Goal: Use online tool/utility: Utilize a website feature to perform a specific function

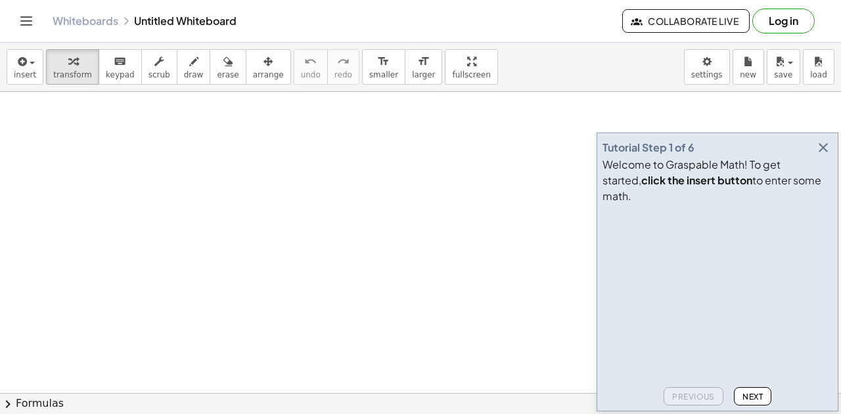
scroll to position [273, 0]
click at [821, 156] on icon "button" at bounding box center [823, 148] width 16 height 16
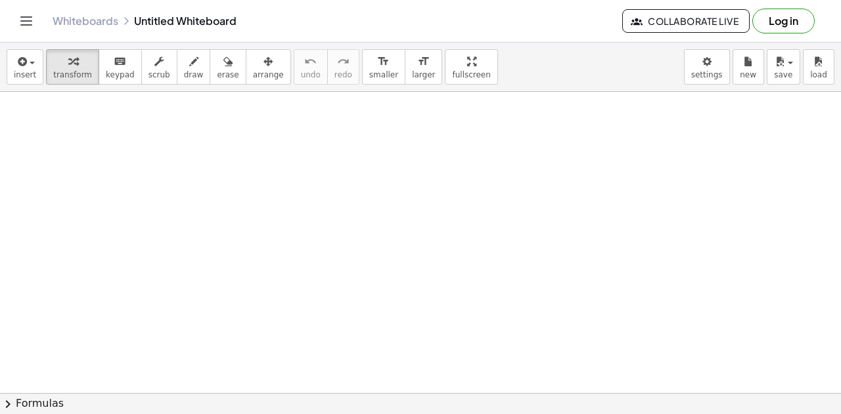
scroll to position [236, 0]
click at [26, 70] on span "insert" at bounding box center [25, 74] width 22 height 9
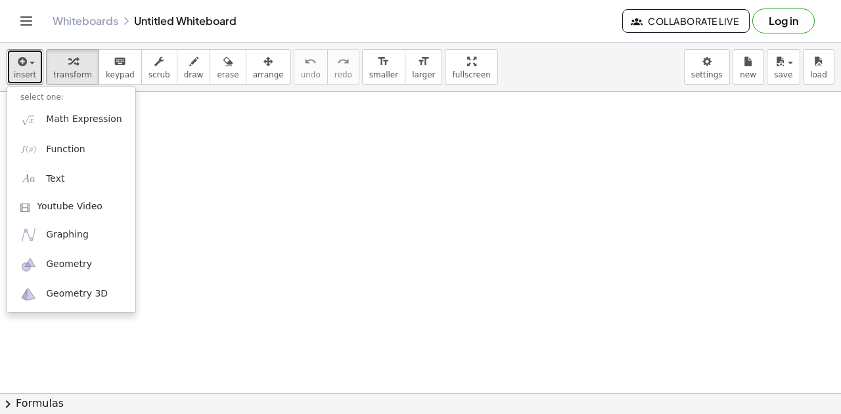
click at [227, 239] on div at bounding box center [420, 158] width 841 height 605
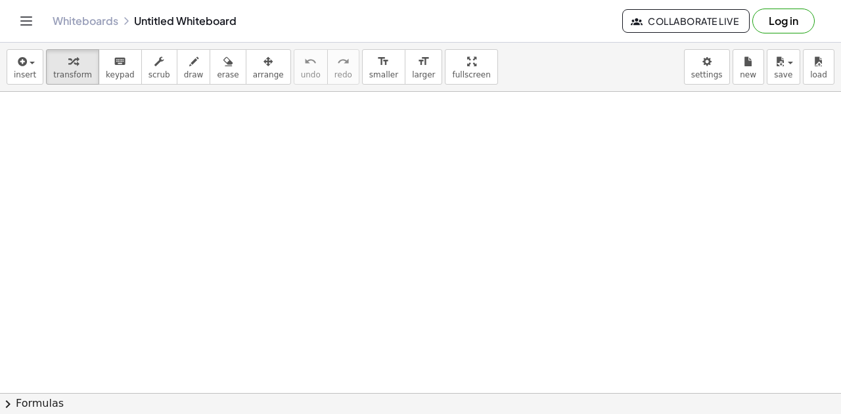
scroll to position [0, 0]
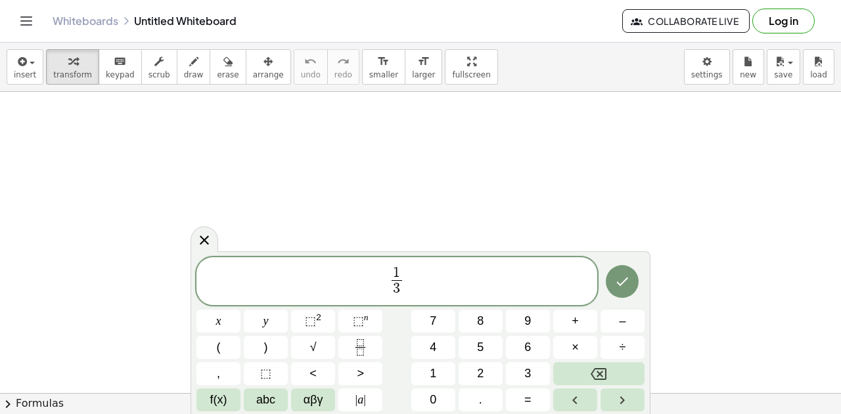
click at [462, 267] on span "1 3 ​ ​" at bounding box center [396, 282] width 401 height 35
click at [458, 277] on span "1 3 ​ = 5 6 ​ ​" at bounding box center [396, 282] width 401 height 35
click at [617, 285] on icon "Done" at bounding box center [622, 282] width 16 height 16
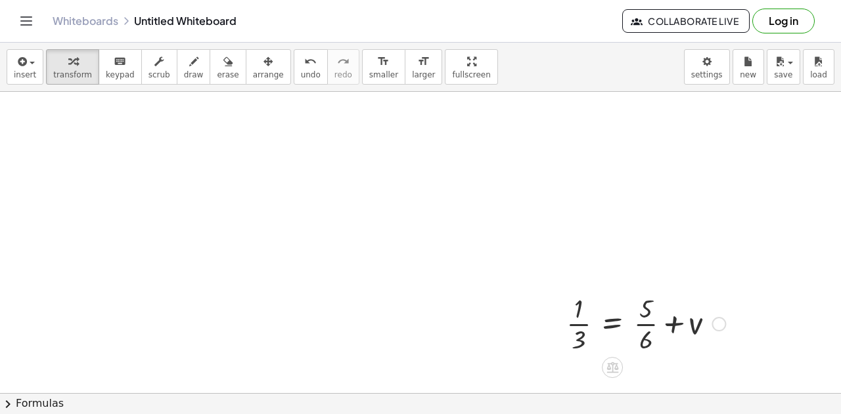
click at [645, 322] on div at bounding box center [646, 323] width 172 height 66
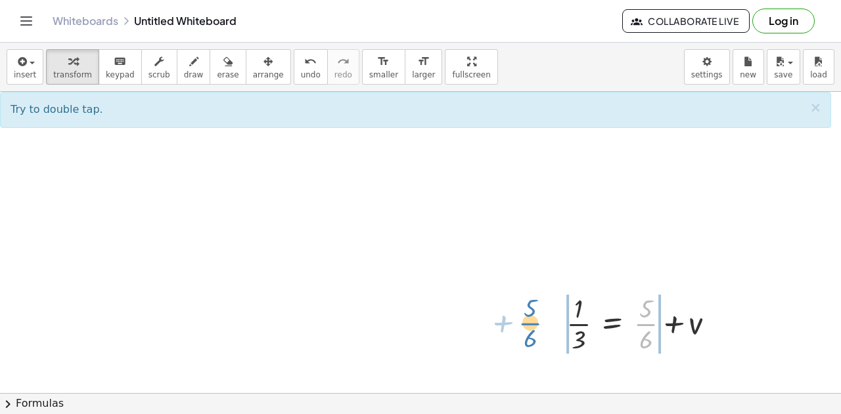
drag, startPoint x: 640, startPoint y: 324, endPoint x: 527, endPoint y: 320, distance: 113.0
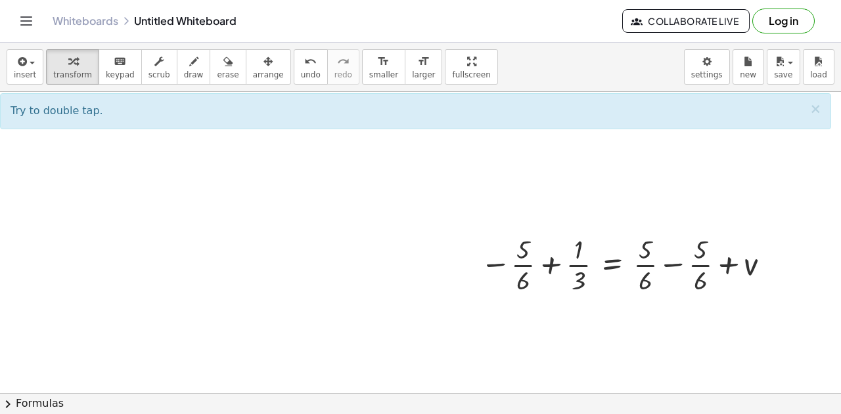
scroll to position [60, 0]
click at [669, 262] on div at bounding box center [626, 263] width 307 height 66
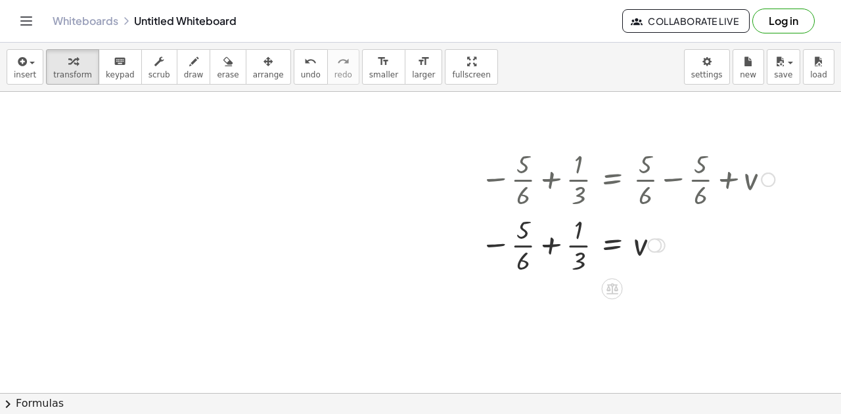
scroll to position [144, 0]
click at [517, 245] on div at bounding box center [626, 244] width 307 height 66
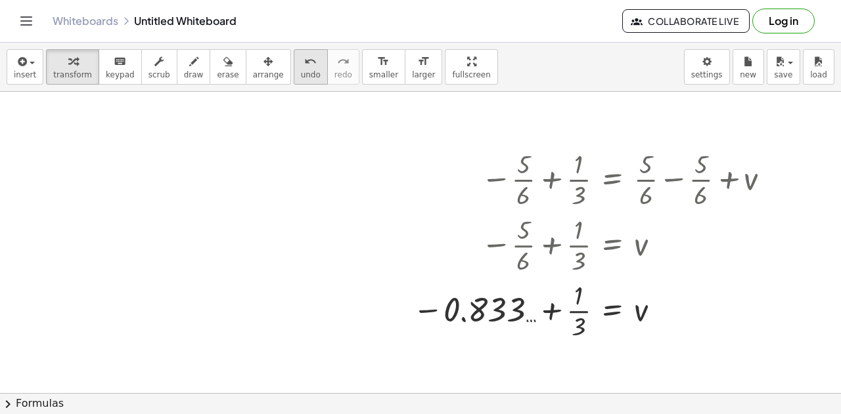
click at [304, 66] on icon "undo" at bounding box center [310, 62] width 12 height 16
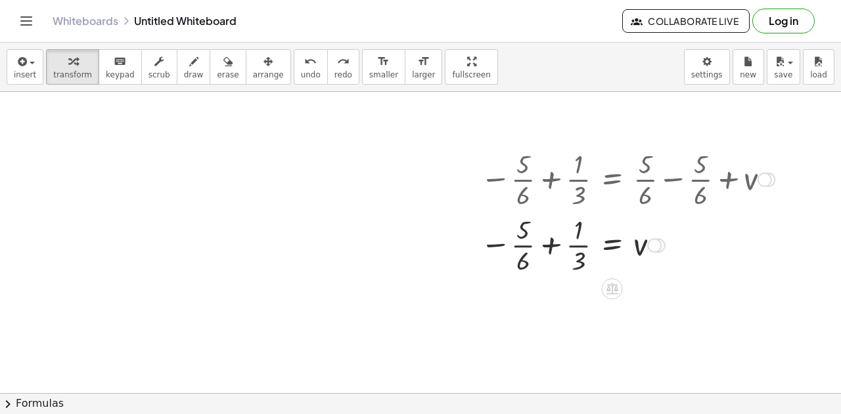
click at [552, 246] on div at bounding box center [626, 244] width 307 height 66
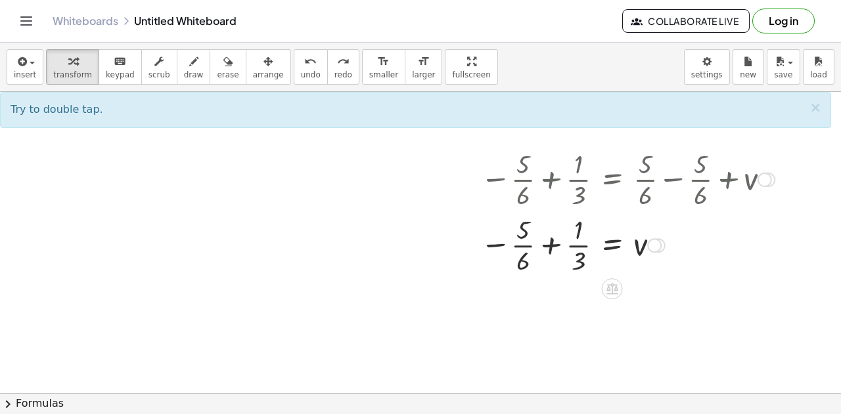
click at [578, 245] on div at bounding box center [626, 244] width 307 height 66
click at [550, 245] on div at bounding box center [626, 244] width 307 height 66
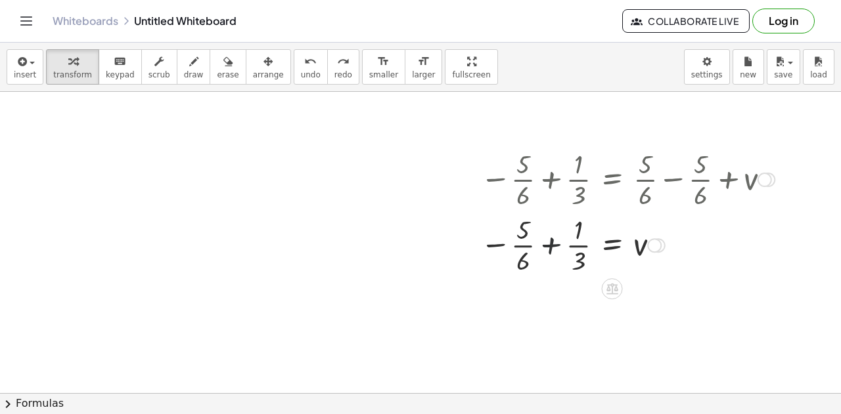
click at [550, 245] on div at bounding box center [626, 244] width 307 height 66
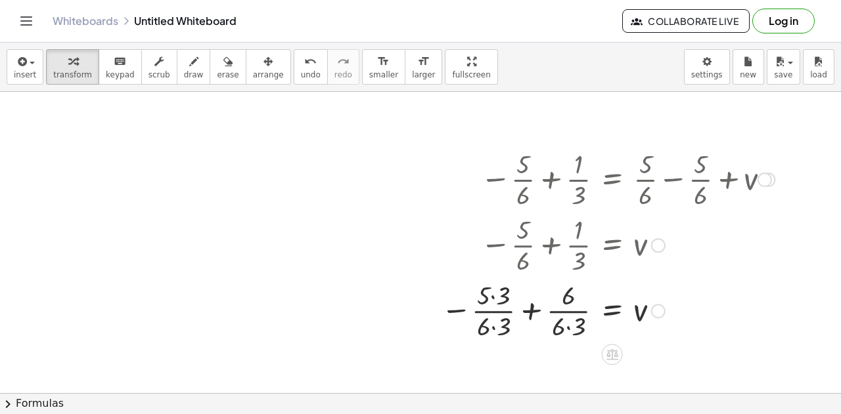
click at [496, 311] on div at bounding box center [607, 310] width 347 height 66
click at [493, 326] on div at bounding box center [607, 310] width 347 height 66
click at [493, 296] on div at bounding box center [608, 310] width 347 height 66
click at [566, 328] on div at bounding box center [613, 310] width 337 height 66
click at [537, 306] on div at bounding box center [617, 310] width 326 height 66
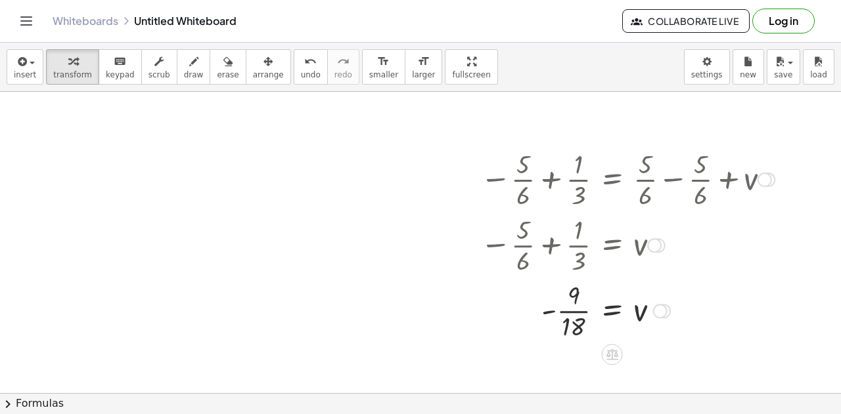
click at [577, 312] on div at bounding box center [626, 310] width 307 height 66
click at [674, 354] on div at bounding box center [420, 249] width 841 height 604
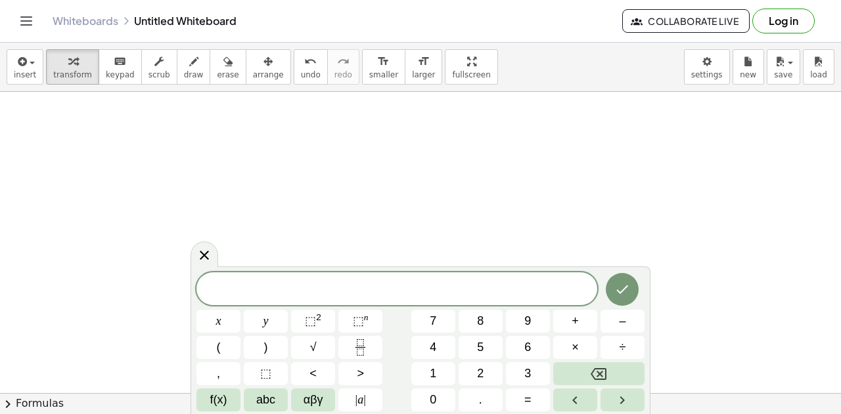
scroll to position [475, 0]
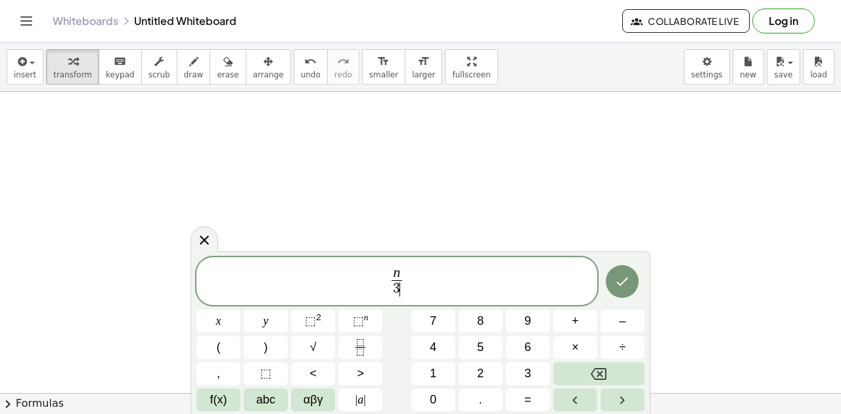
click at [412, 284] on span "n 3 ​ ​" at bounding box center [396, 282] width 401 height 35
click at [613, 282] on button "Done" at bounding box center [621, 281] width 33 height 33
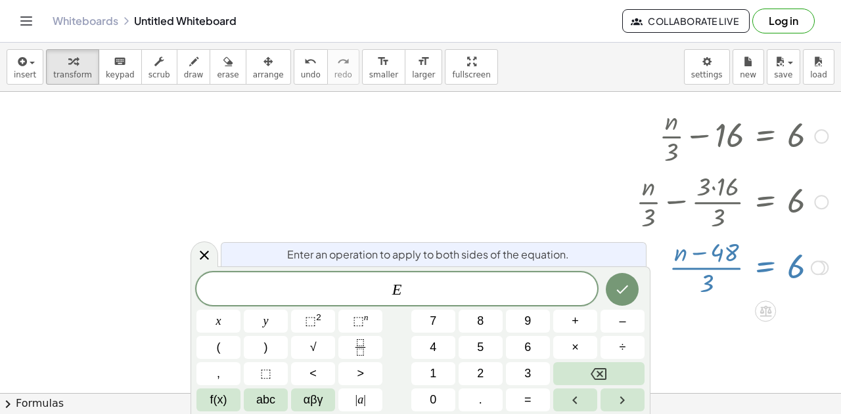
scroll to position [401, 45]
click at [200, 256] on icon at bounding box center [204, 256] width 16 height 16
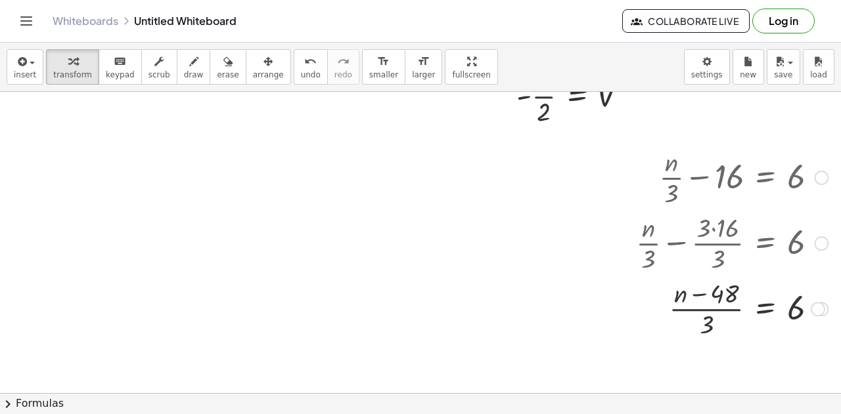
scroll to position [359, 45]
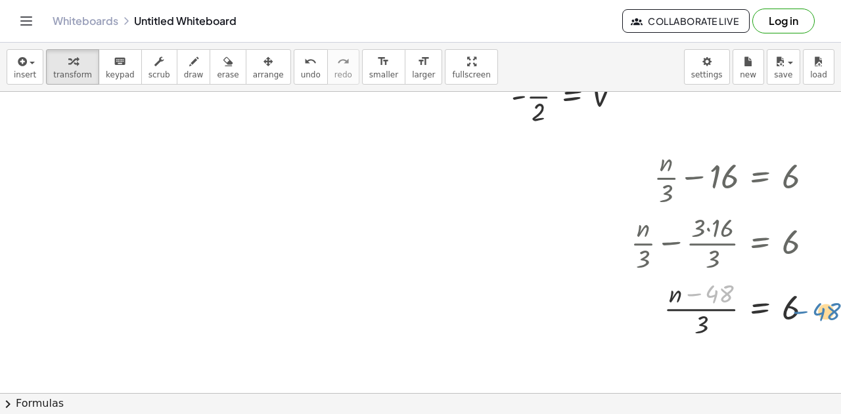
drag, startPoint x: 709, startPoint y: 297, endPoint x: 816, endPoint y: 315, distance: 108.5
click at [816, 315] on div at bounding box center [726, 308] width 205 height 66
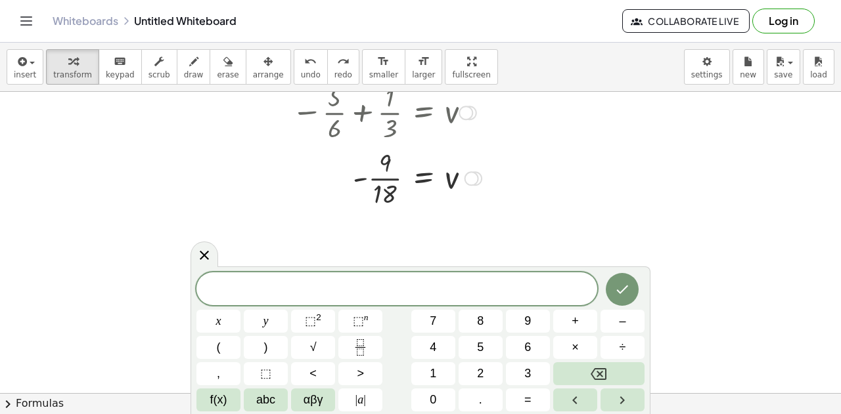
scroll to position [282, 184]
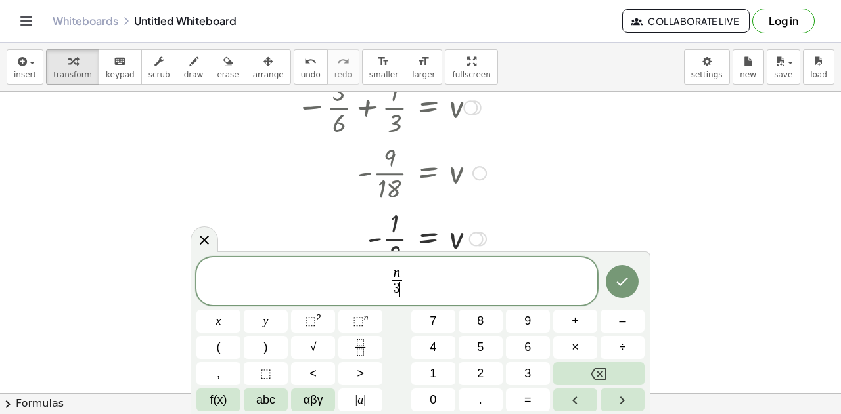
click at [437, 298] on span "n 3 ​ ​" at bounding box center [396, 282] width 401 height 35
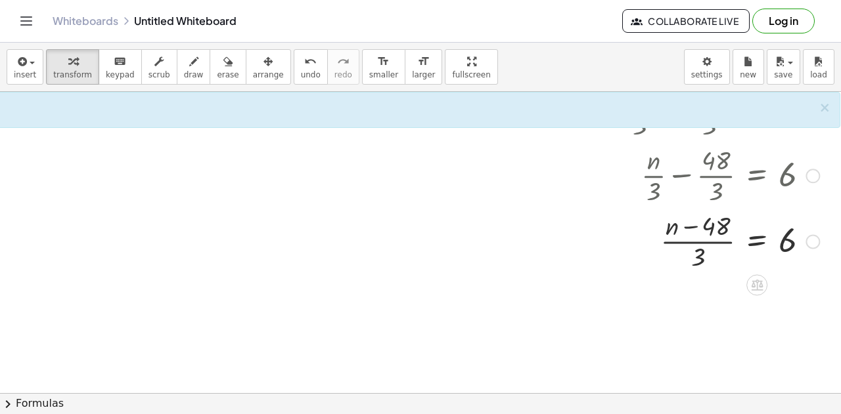
scroll to position [486, 221]
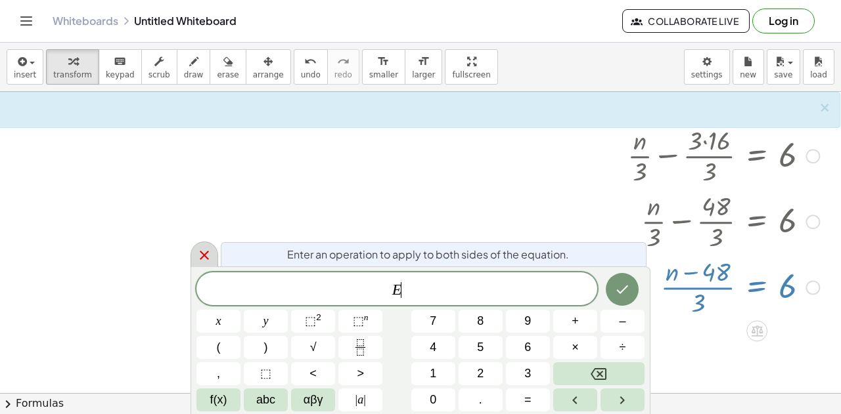
click at [198, 266] on div at bounding box center [204, 255] width 28 height 26
click at [210, 273] on div "E ​" at bounding box center [396, 289] width 401 height 33
click at [200, 264] on div at bounding box center [204, 255] width 28 height 26
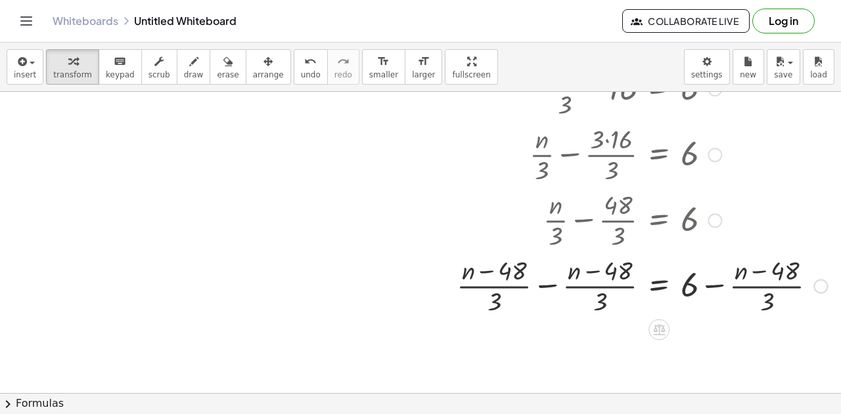
scroll to position [489, 319]
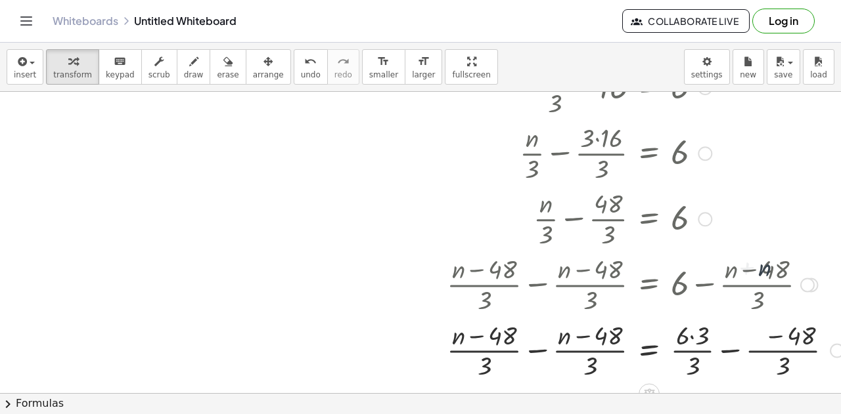
click at [775, 245] on div at bounding box center [645, 218] width 410 height 66
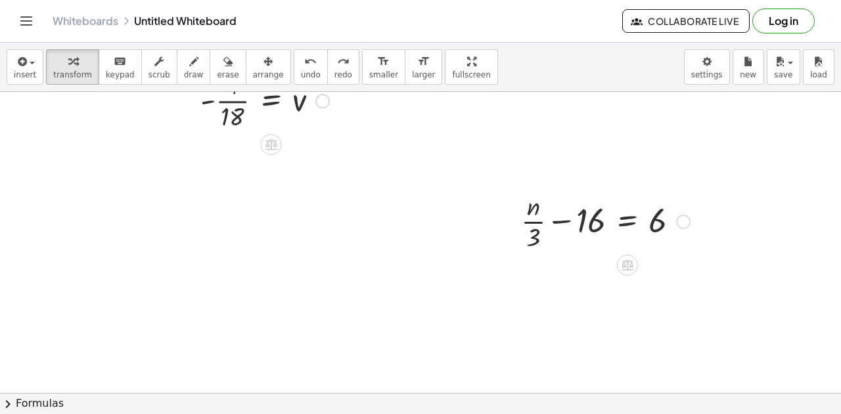
scroll to position [354, 351]
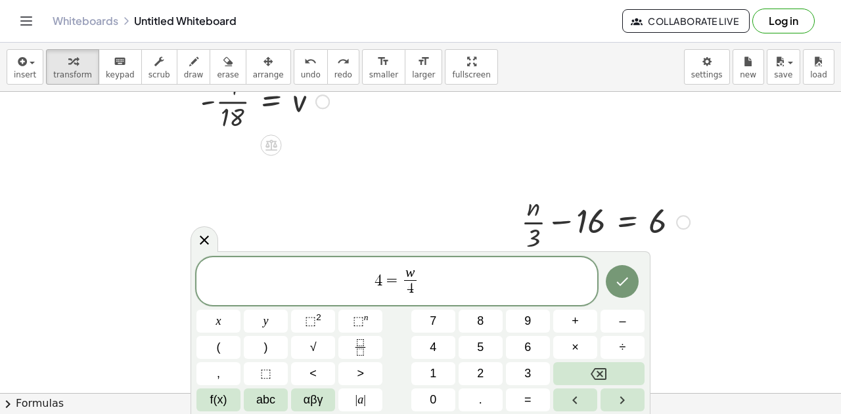
click at [465, 296] on span "4 = w 4 ​ ​" at bounding box center [396, 282] width 401 height 35
click at [630, 284] on button "Done" at bounding box center [621, 281] width 33 height 33
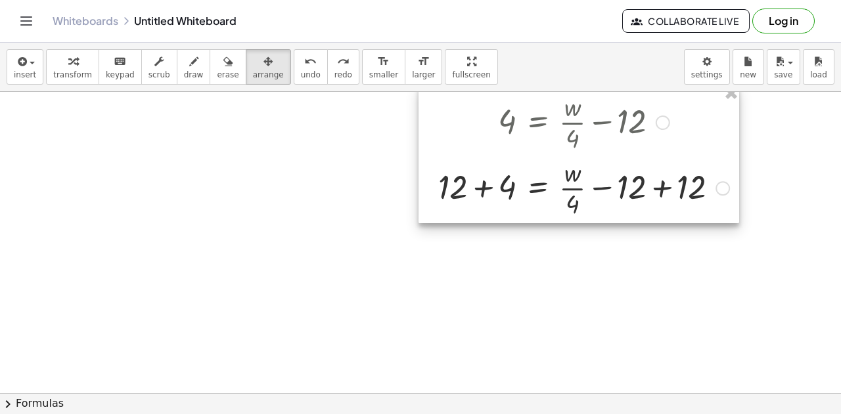
scroll to position [657, 343]
